Goal: Communication & Community: Answer question/provide support

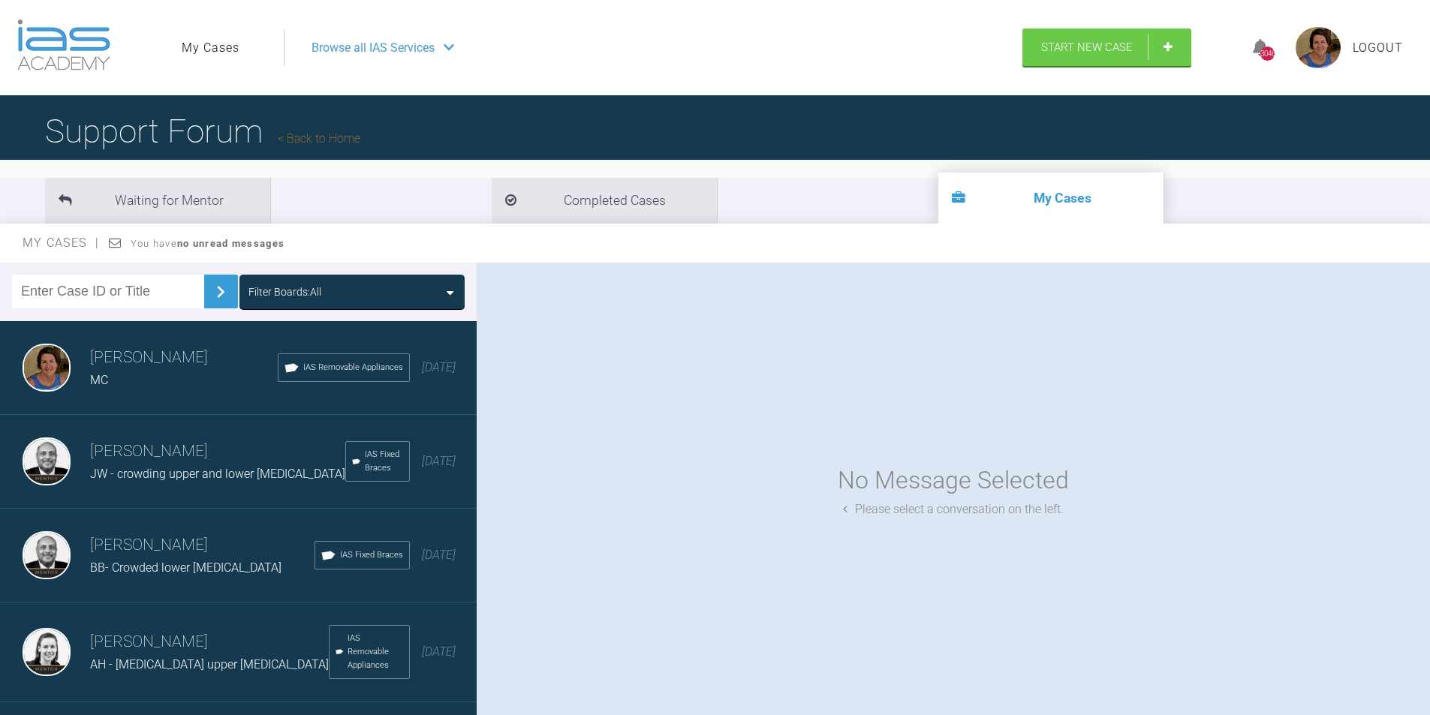
click at [440, 287] on div "Filter Boards: All" at bounding box center [351, 292] width 207 height 17
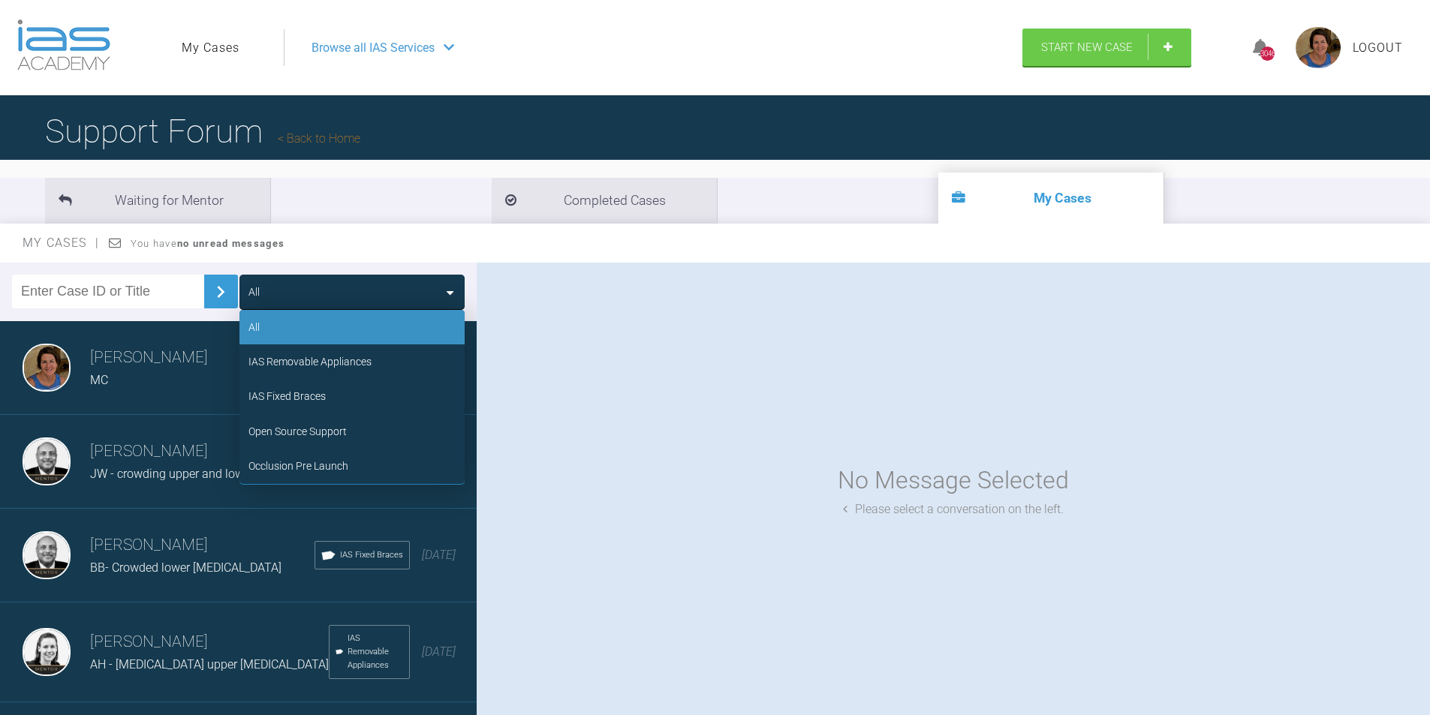
click at [297, 364] on div "IAS Removable Appliances" at bounding box center [309, 362] width 123 height 17
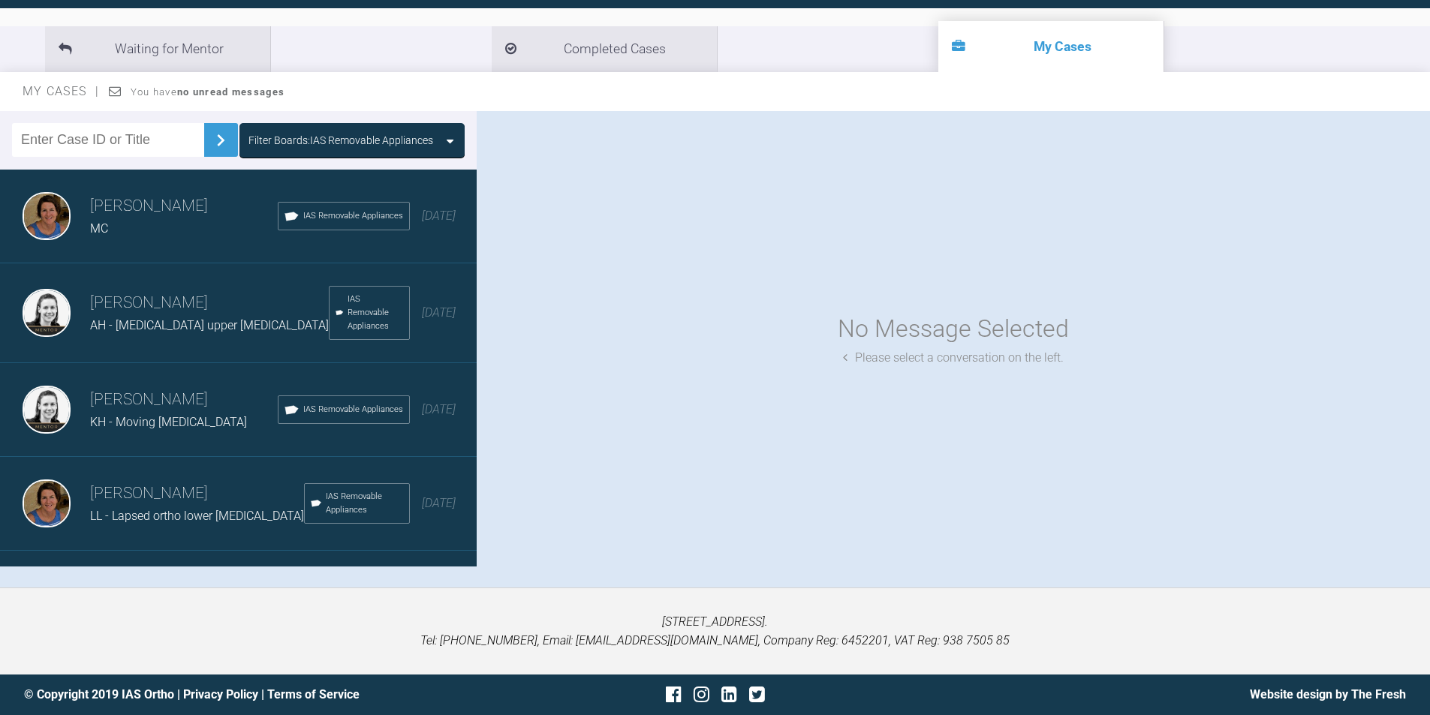
click at [179, 325] on span "AH - [MEDICAL_DATA] upper [MEDICAL_DATA]" at bounding box center [209, 325] width 239 height 14
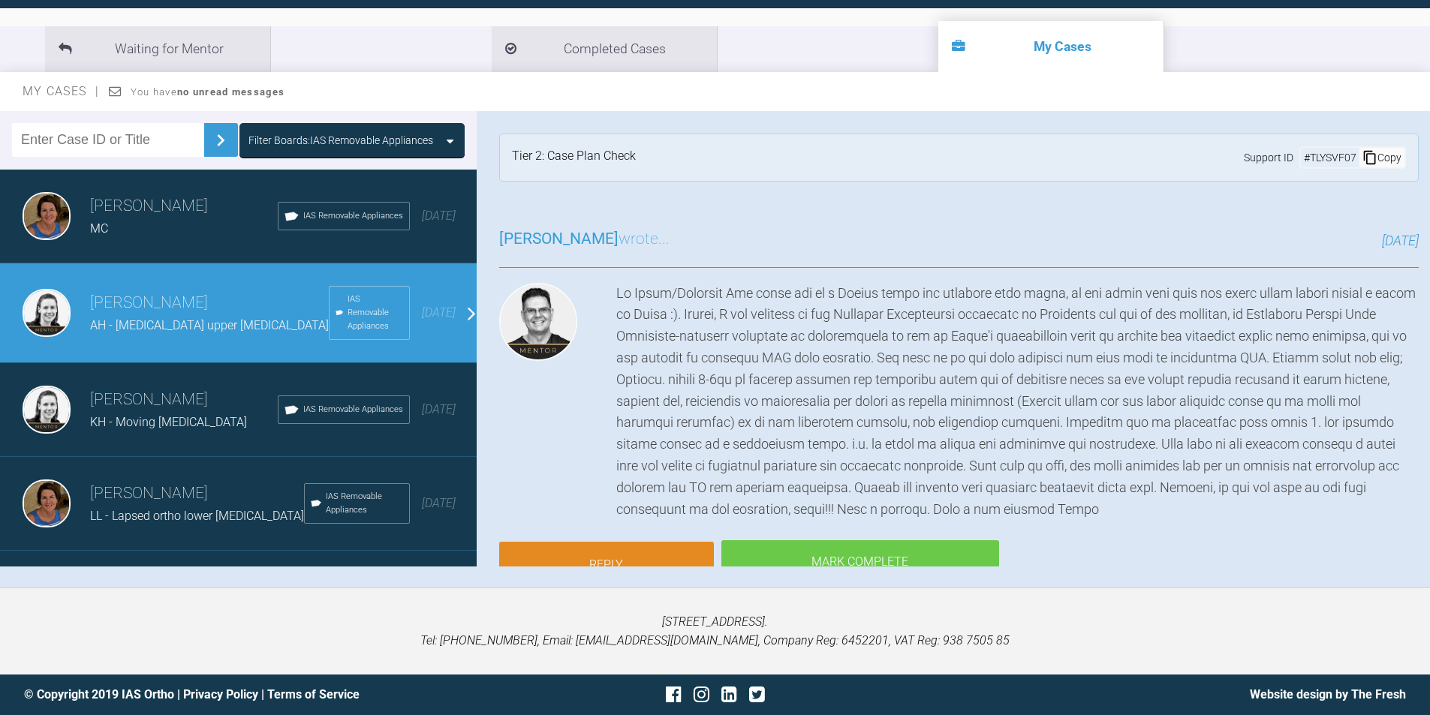
click at [631, 559] on link "Reply" at bounding box center [606, 565] width 215 height 47
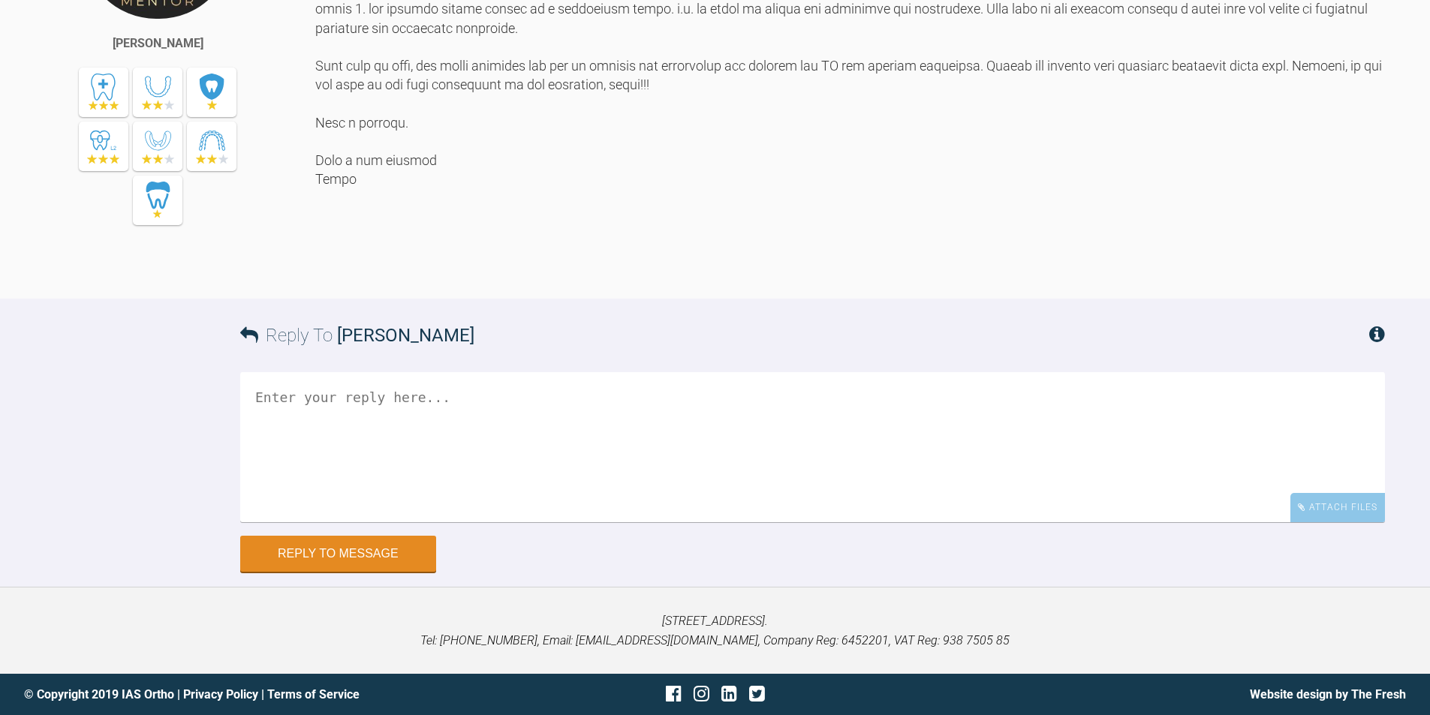
scroll to position [3100, 0]
click at [312, 394] on textarea at bounding box center [812, 447] width 1145 height 150
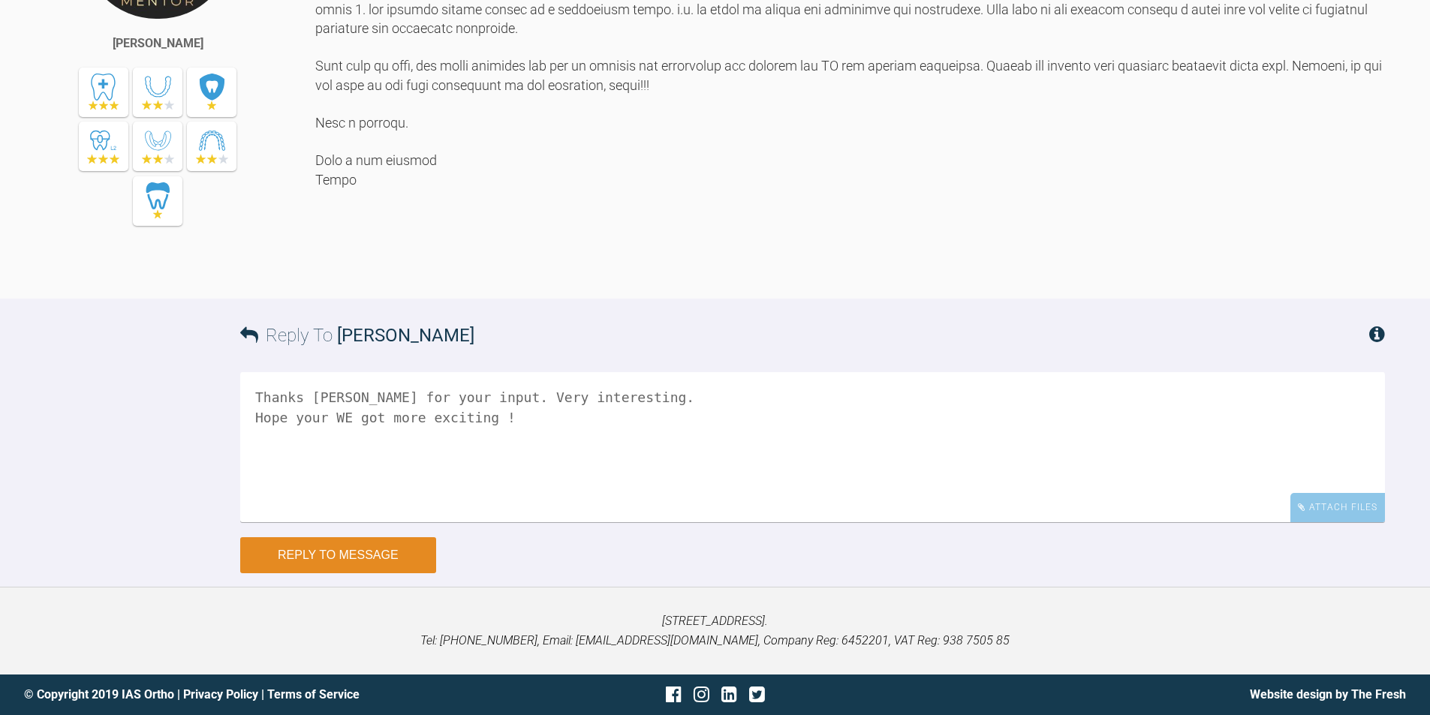
type textarea "Thanks [PERSON_NAME] for your input. Very interesting. Hope your WE got more ex…"
click at [324, 552] on button "Reply to Message" at bounding box center [338, 556] width 196 height 36
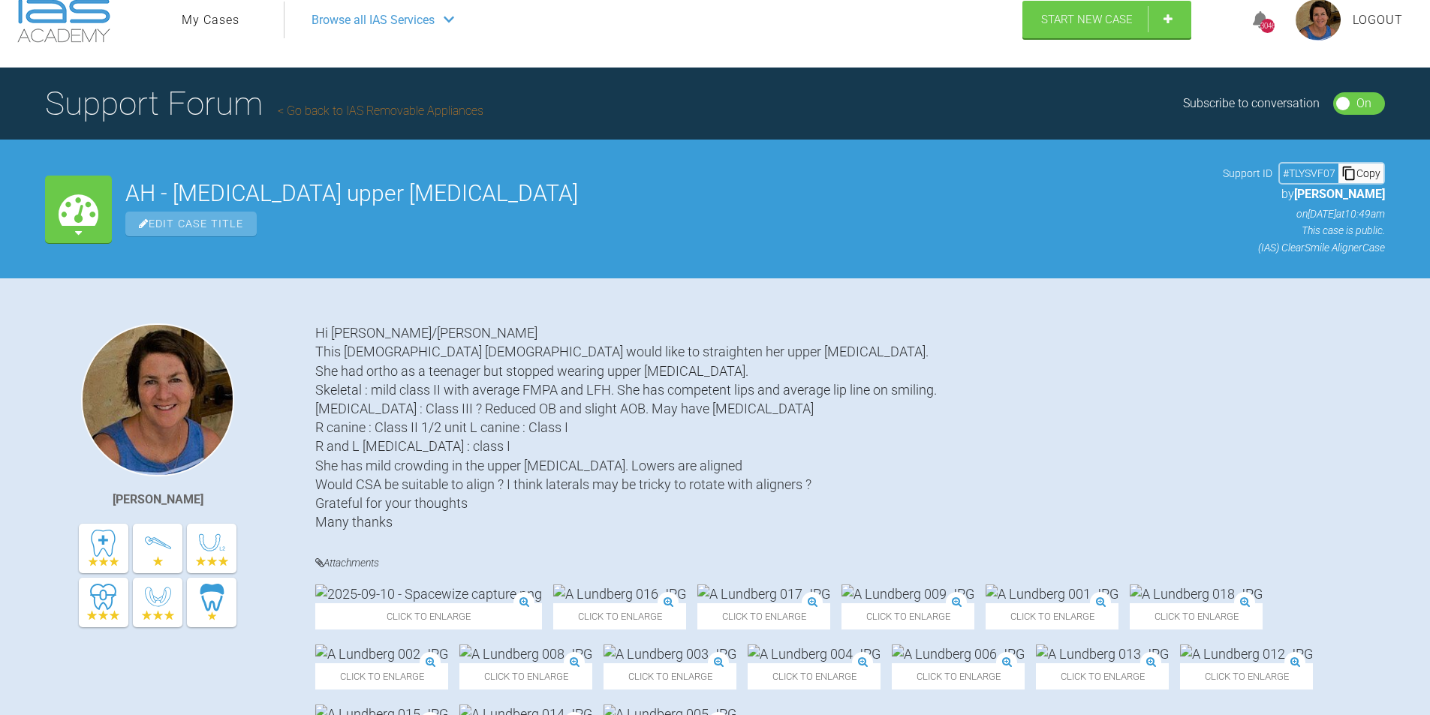
scroll to position [16, 0]
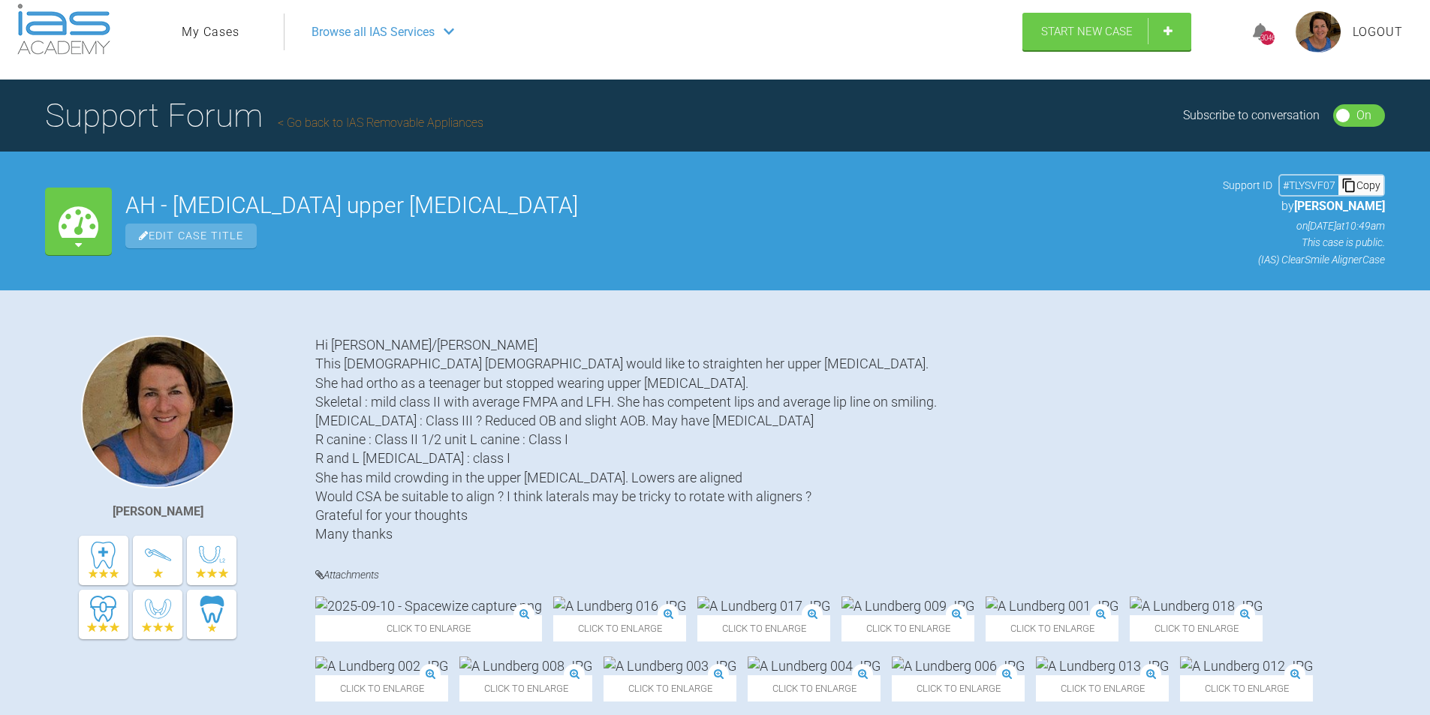
click at [208, 32] on link "My Cases" at bounding box center [211, 33] width 58 height 20
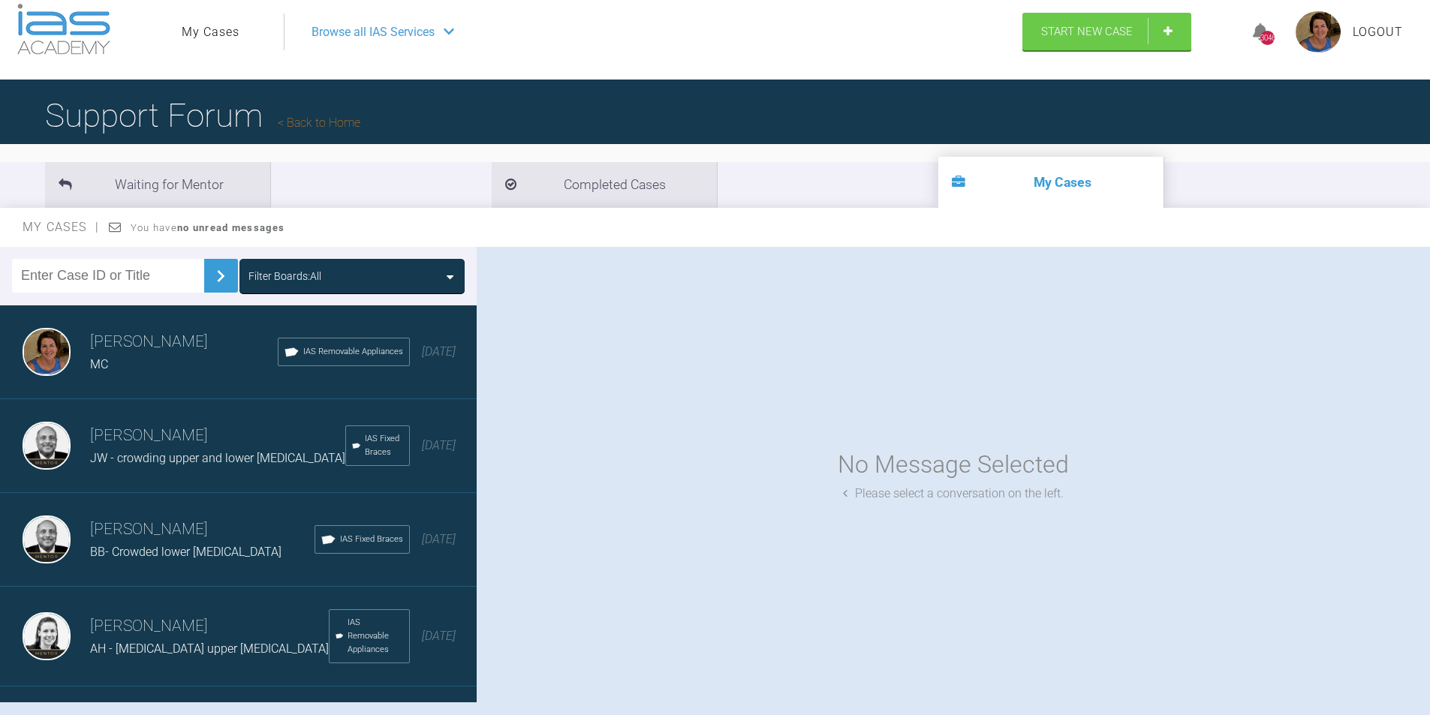
click at [448, 274] on icon at bounding box center [450, 277] width 7 height 12
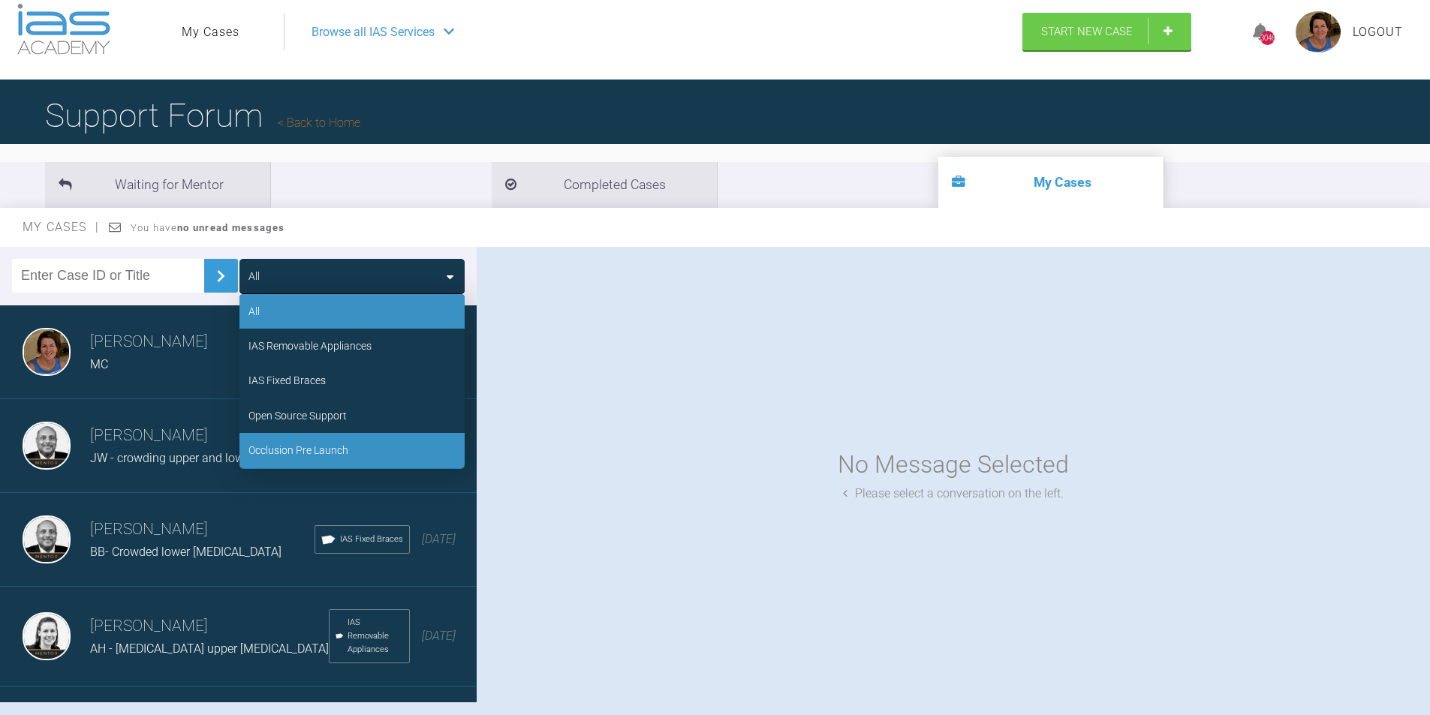
click at [345, 447] on div "Occlusion Pre Launch" at bounding box center [298, 450] width 100 height 17
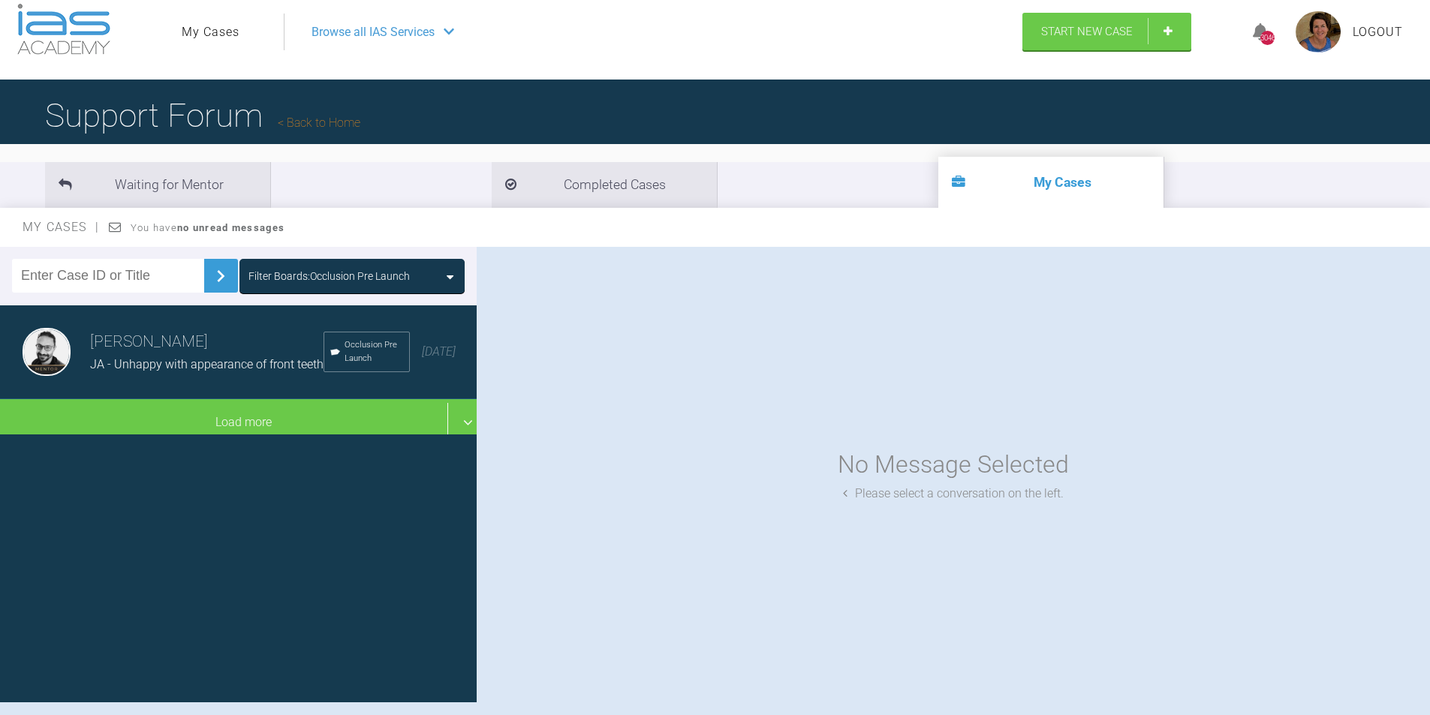
click at [210, 375] on div "JA - Unhappy with appearance of front teeth" at bounding box center [206, 365] width 233 height 20
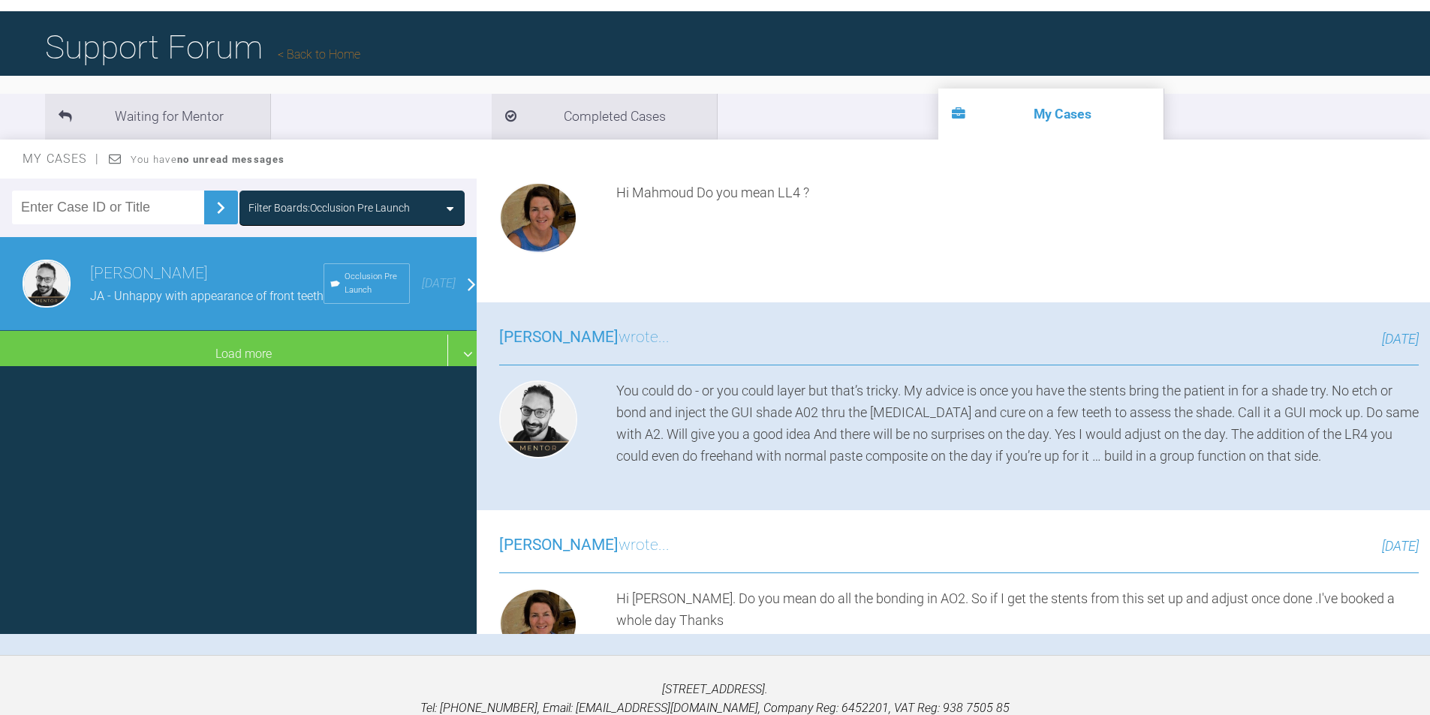
scroll to position [96, 0]
